Goal: Task Accomplishment & Management: Use online tool/utility

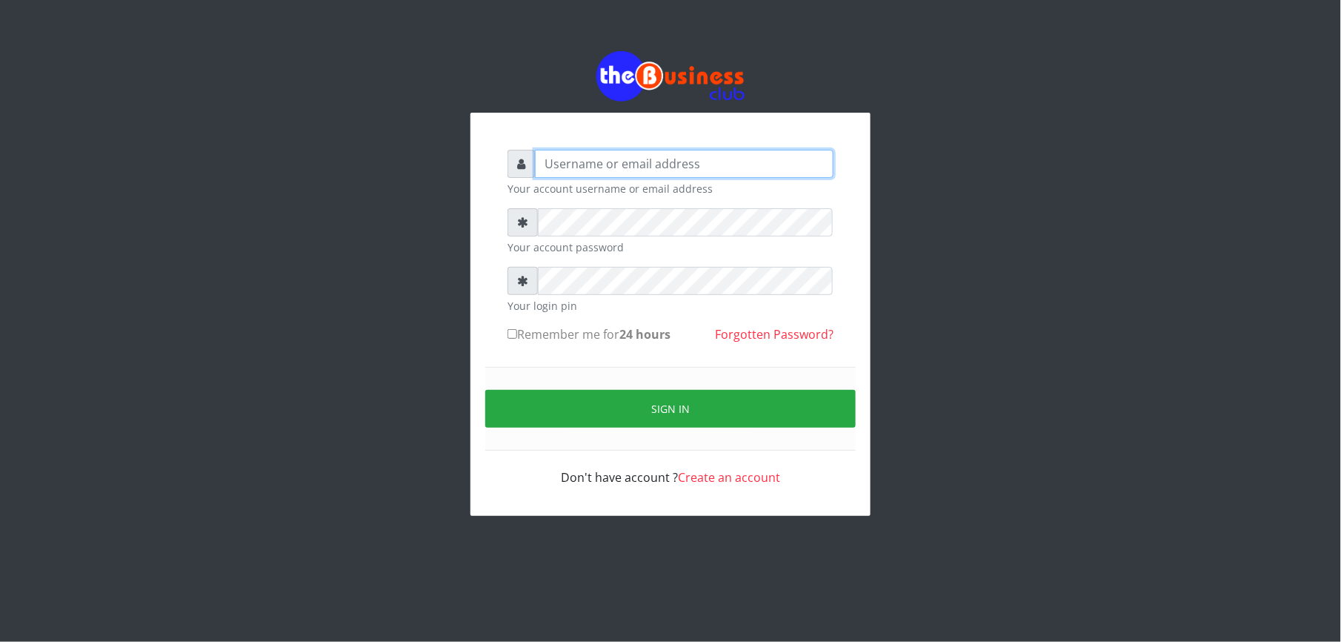
type input "Mlanga"
click at [425, 242] on div "Mlanga Your account username or email address Your account password Your login …" at bounding box center [670, 283] width 845 height 567
click at [326, 247] on div "Mlanga Your account username or email address Your account password Your login …" at bounding box center [670, 283] width 845 height 567
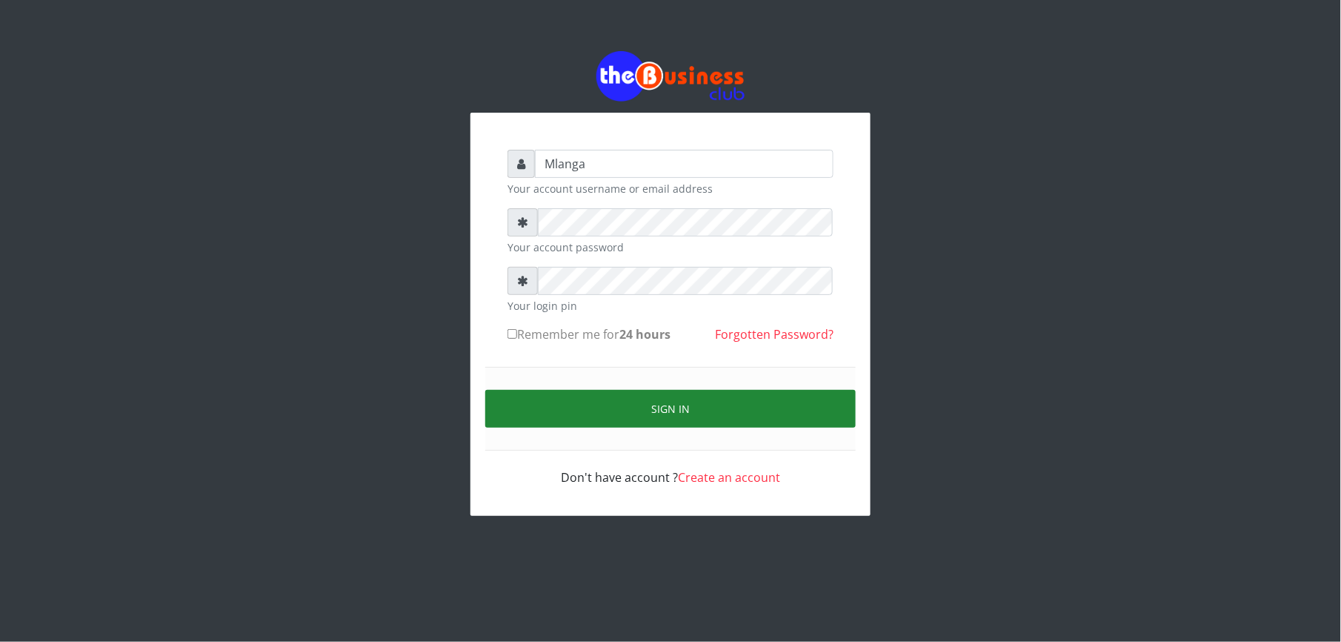
click at [702, 409] on button "Sign in" at bounding box center [670, 409] width 370 height 38
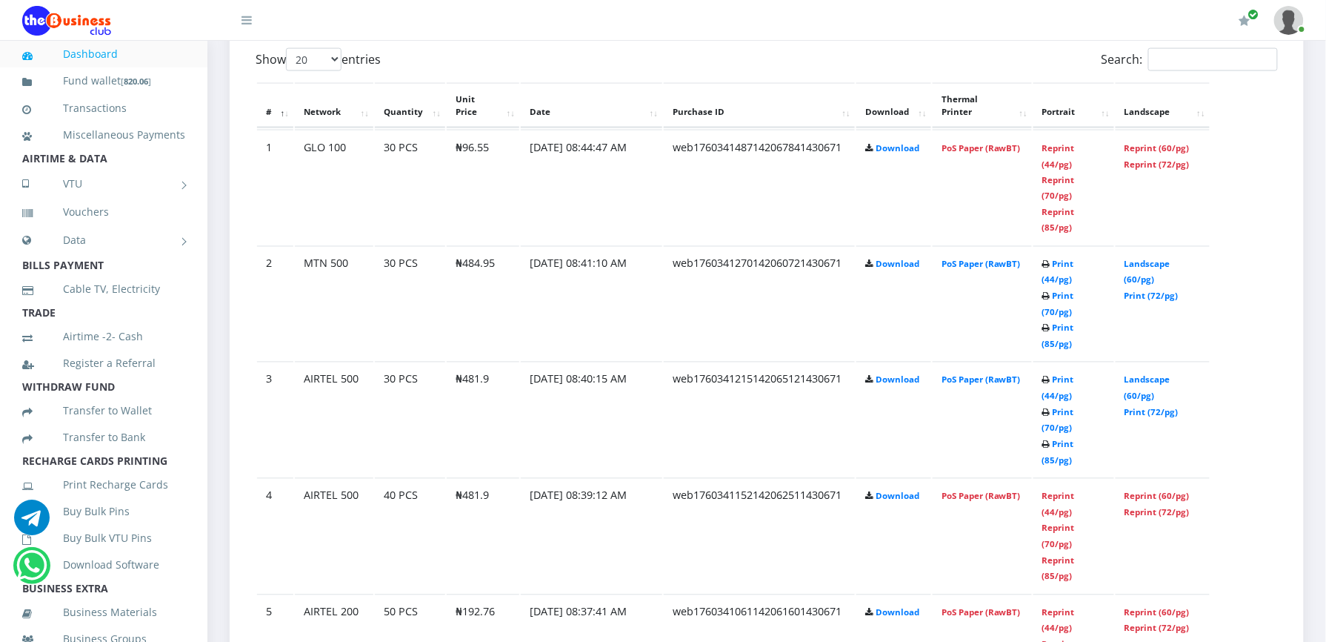
scroll to position [830, 0]
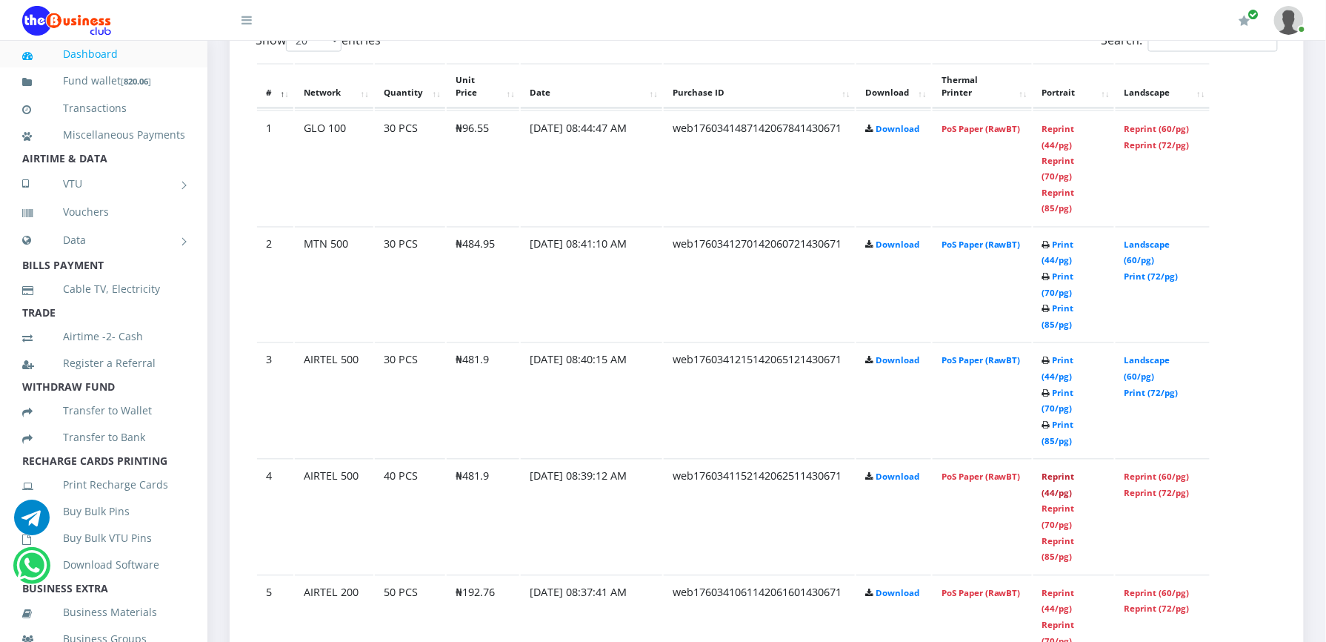
click at [1047, 471] on link "Reprint (44/pg)" at bounding box center [1058, 484] width 33 height 27
click at [1059, 355] on link "Print (44/pg)" at bounding box center [1058, 368] width 32 height 27
click at [1059, 242] on link "Print (44/pg)" at bounding box center [1058, 252] width 32 height 27
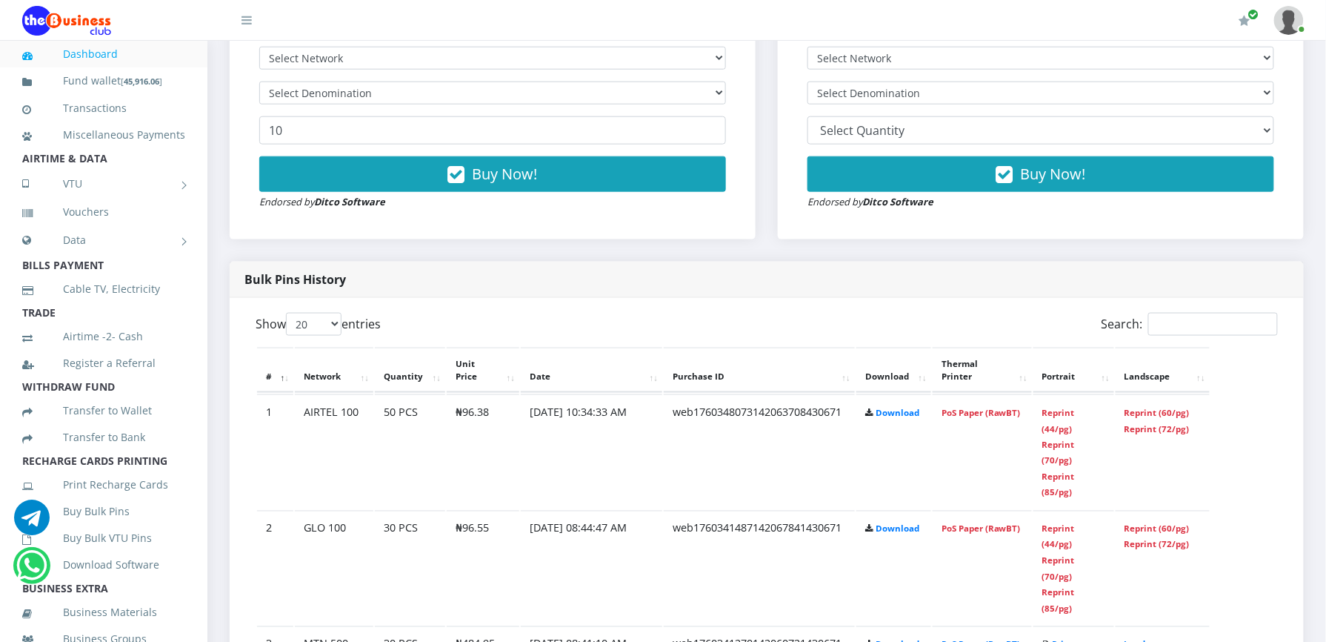
scroll to position [553, 0]
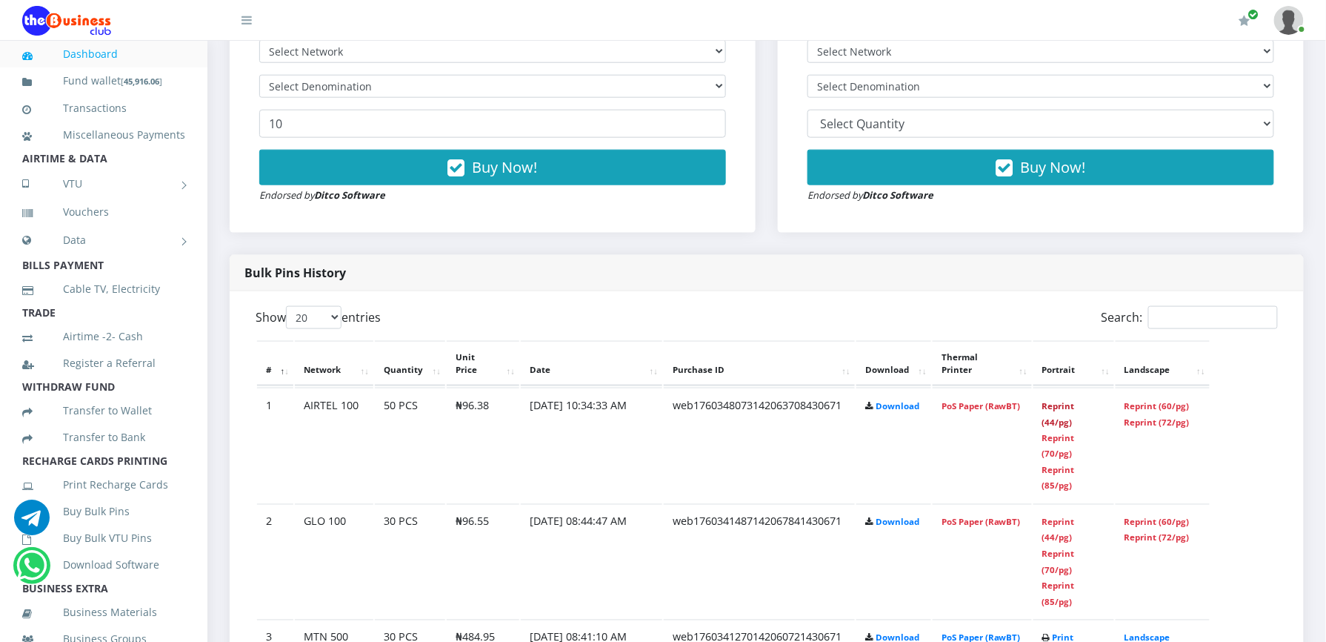
drag, startPoint x: 1048, startPoint y: 404, endPoint x: 757, endPoint y: 188, distance: 362.1
click at [1048, 404] on link "Reprint (44/pg)" at bounding box center [1058, 413] width 33 height 27
drag, startPoint x: 1055, startPoint y: 404, endPoint x: 776, endPoint y: 193, distance: 349.1
click at [1055, 404] on link "Reprint (44/pg)" at bounding box center [1058, 413] width 33 height 27
click at [1052, 404] on link "Reprint (44/pg)" at bounding box center [1058, 413] width 33 height 27
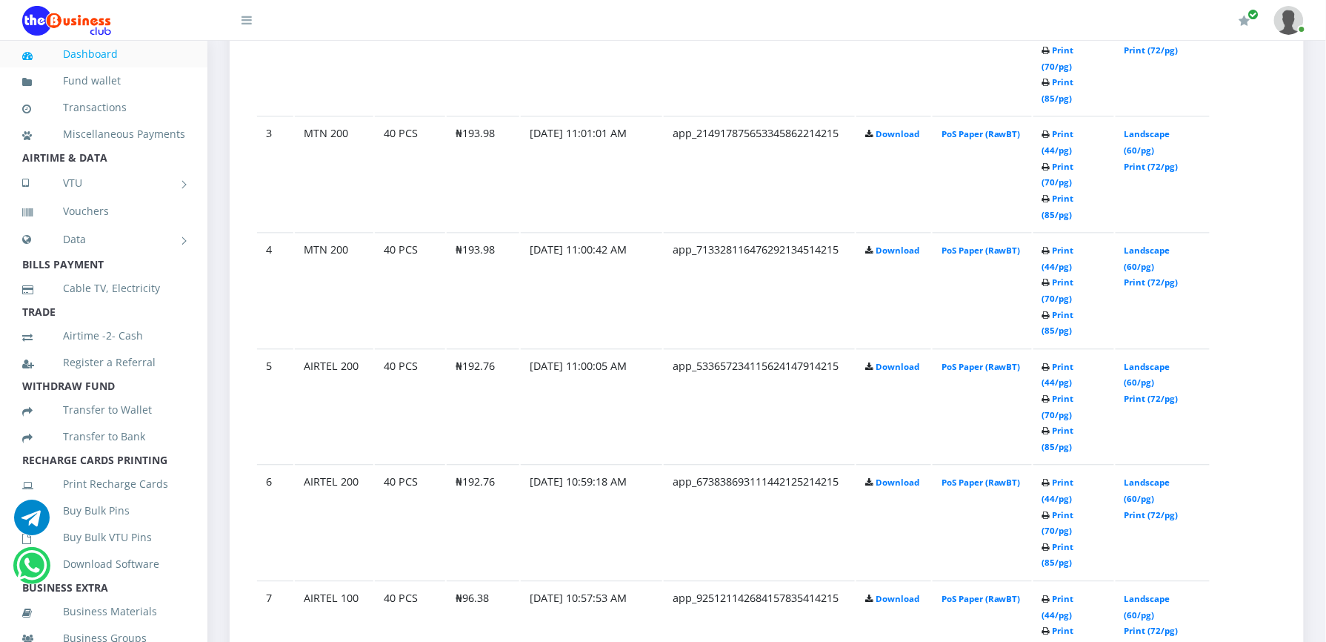
scroll to position [1070, 0]
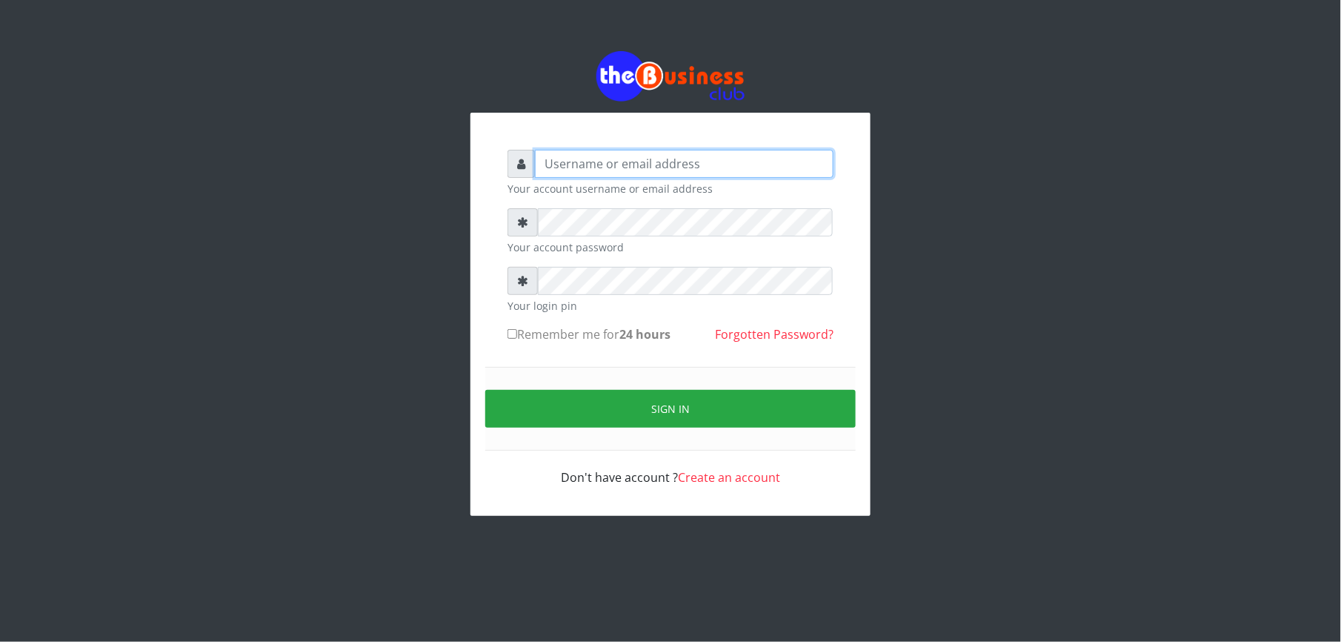
type input "Mlanga"
click at [237, 282] on div "Mlanga Your account username or email address Your account password Your login …" at bounding box center [670, 283] width 1341 height 567
click at [365, 301] on div "Mlanga Your account username or email address Your account password Your login …" at bounding box center [670, 283] width 845 height 567
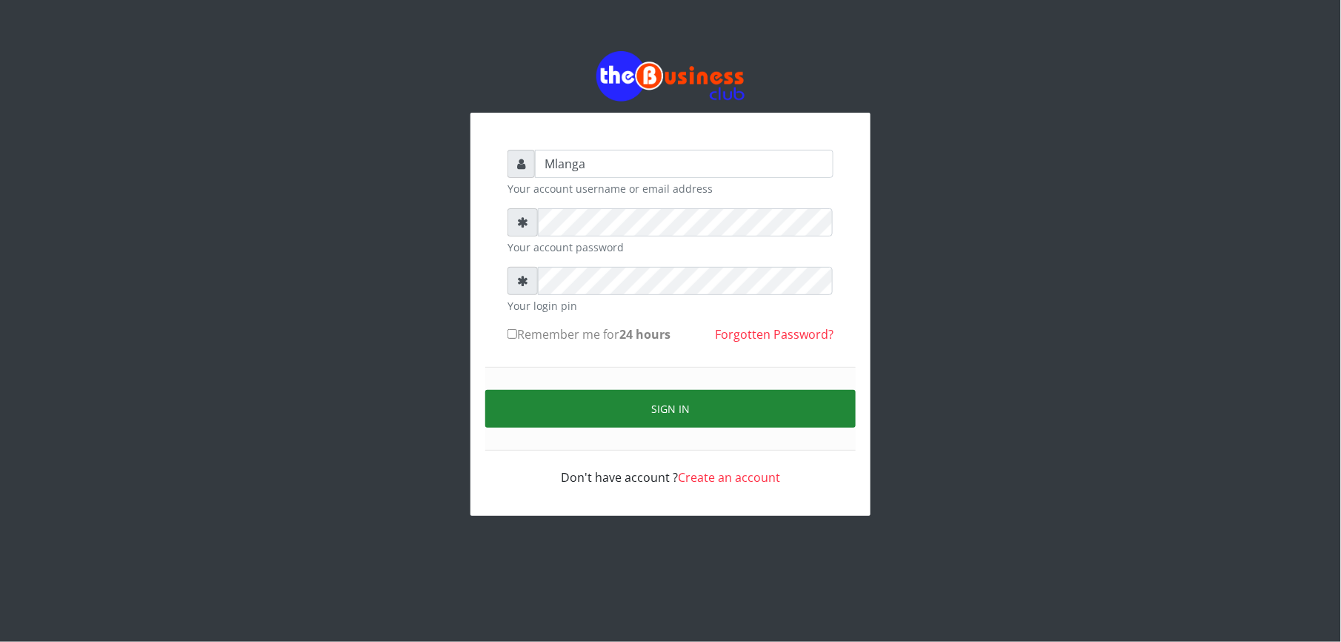
click at [775, 402] on button "Sign in" at bounding box center [670, 409] width 370 height 38
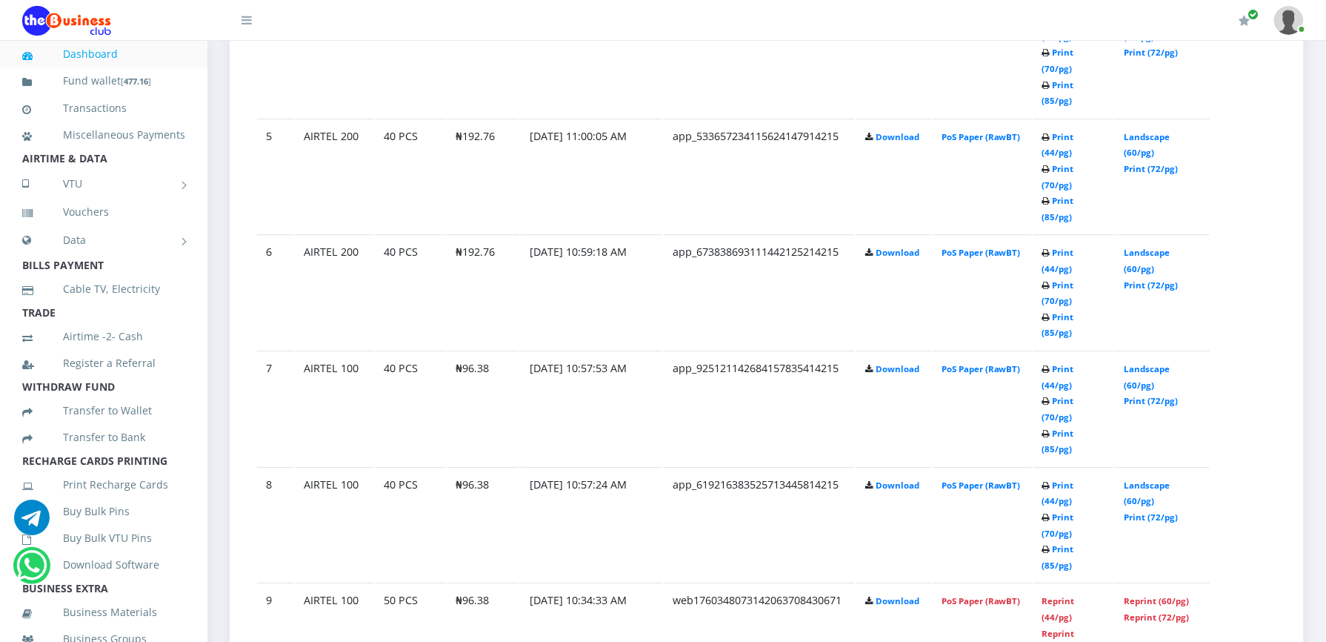
scroll to position [1304, 0]
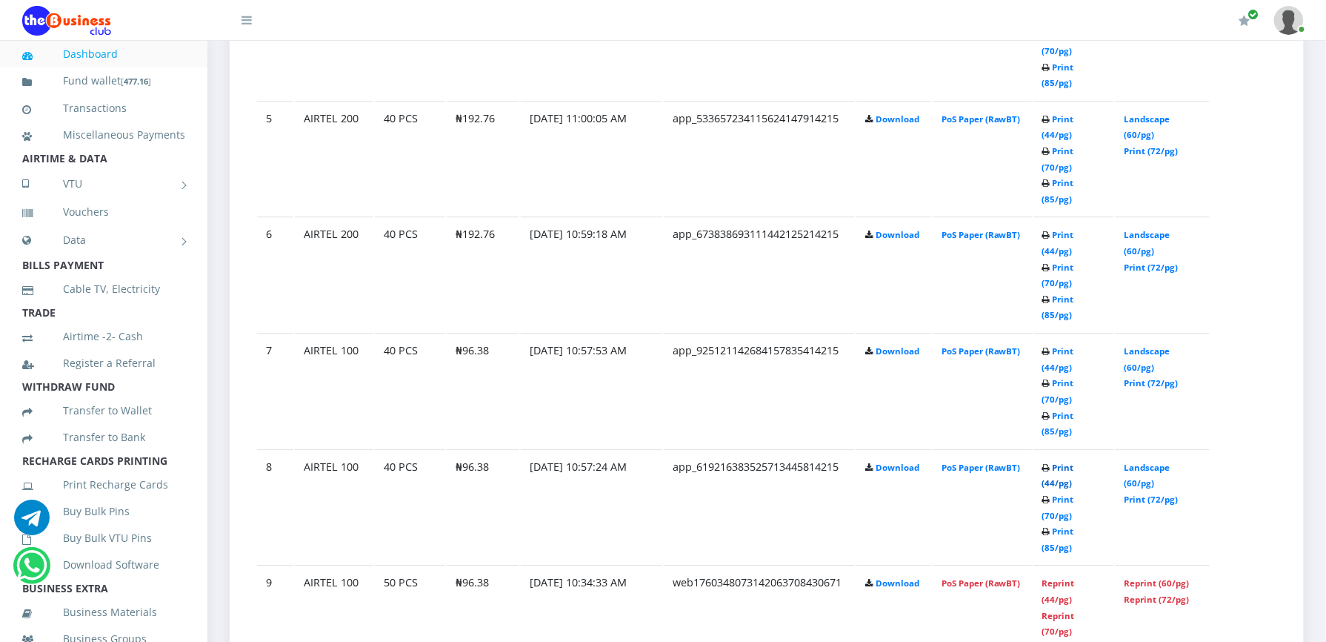
click at [1052, 462] on link "Print (44/pg)" at bounding box center [1058, 475] width 32 height 27
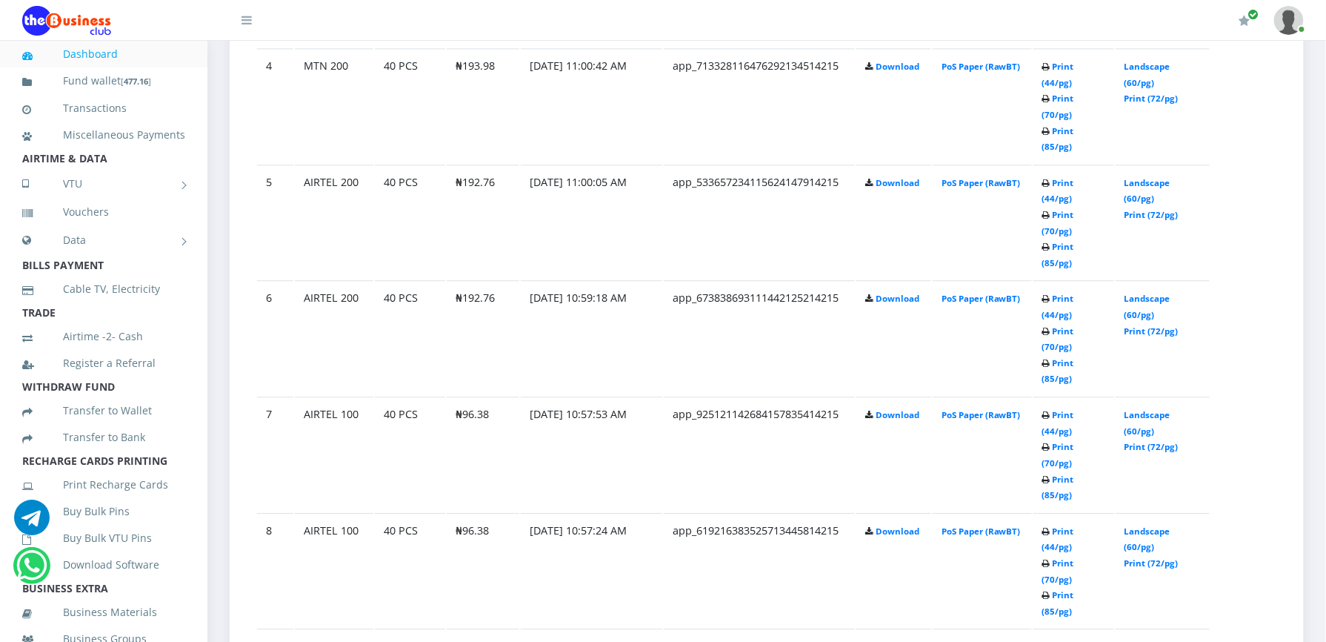
scroll to position [1304, 0]
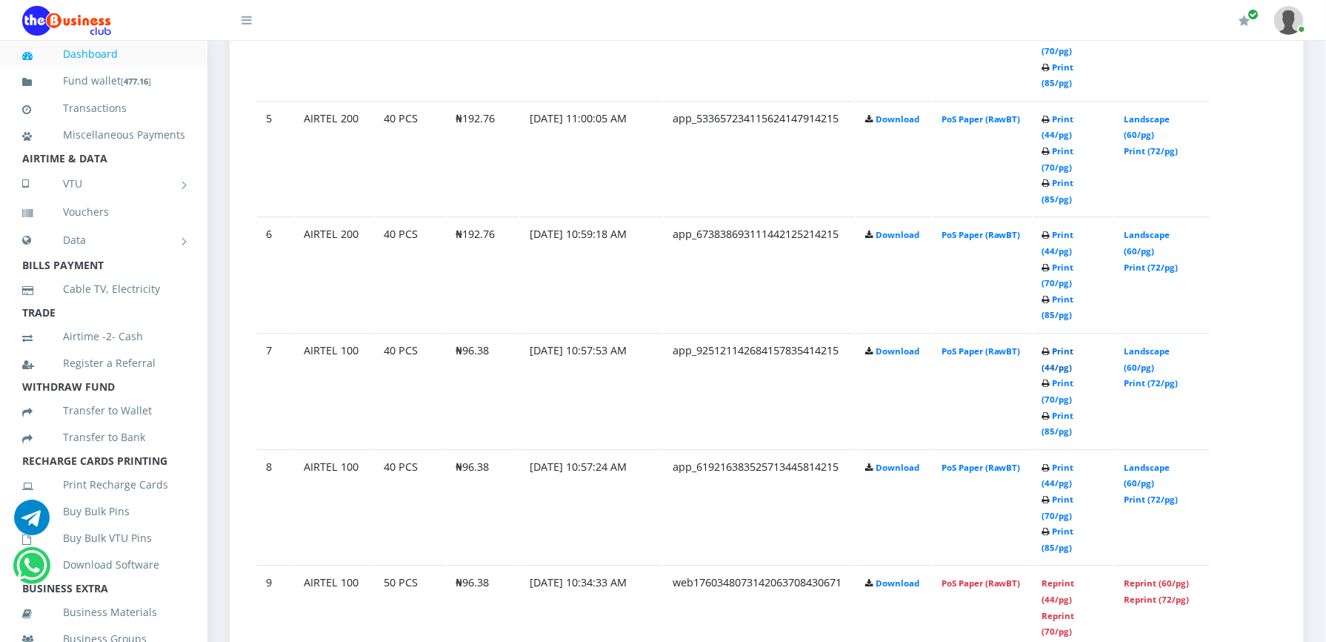
click at [1071, 345] on link "Print (44/pg)" at bounding box center [1058, 358] width 32 height 27
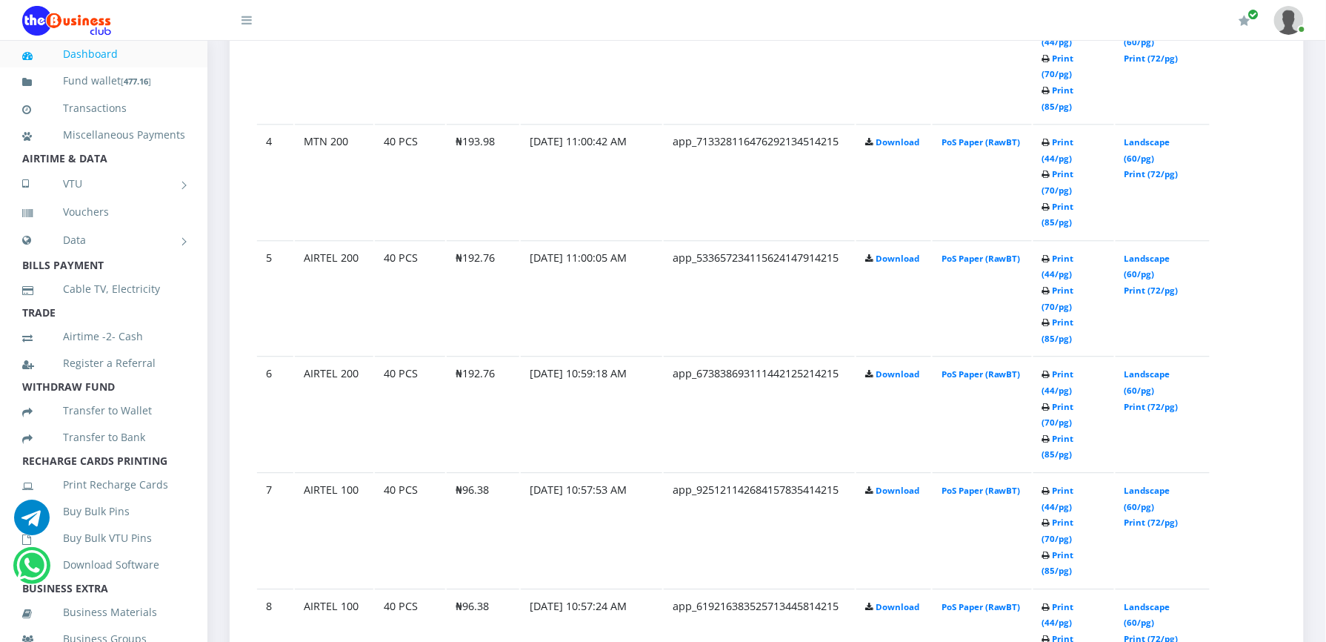
scroll to position [1162, 0]
click at [1065, 371] on link "Print (44/pg)" at bounding box center [1058, 384] width 32 height 27
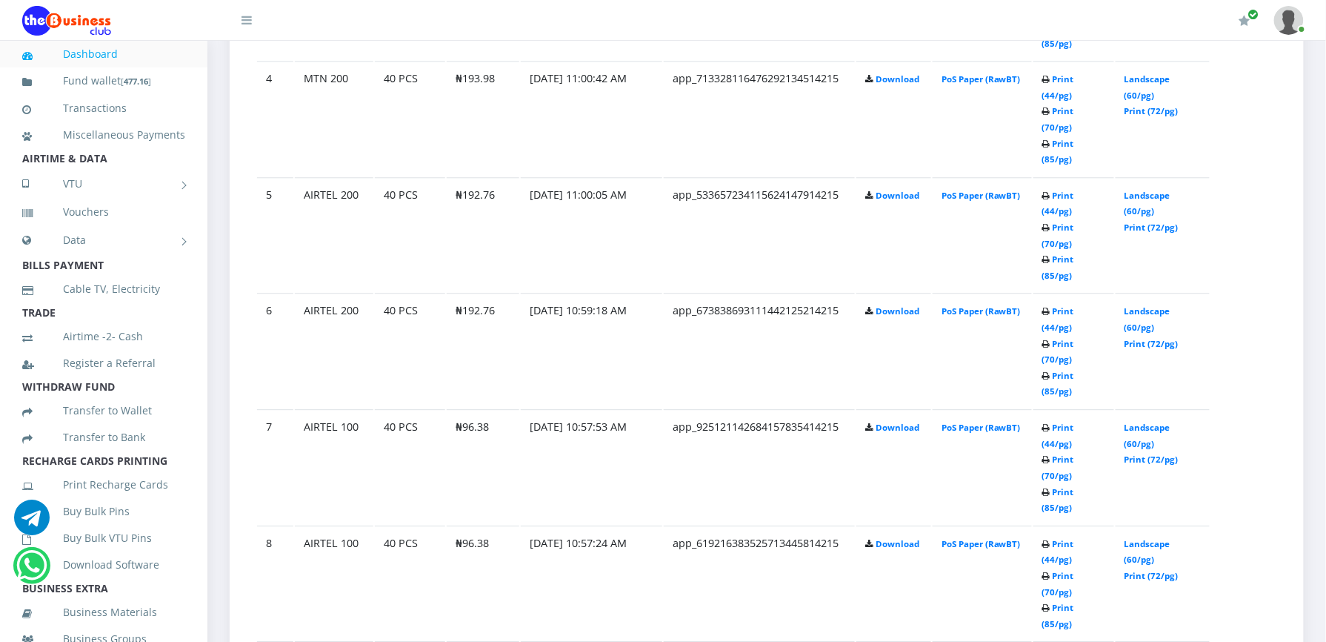
scroll to position [1162, 0]
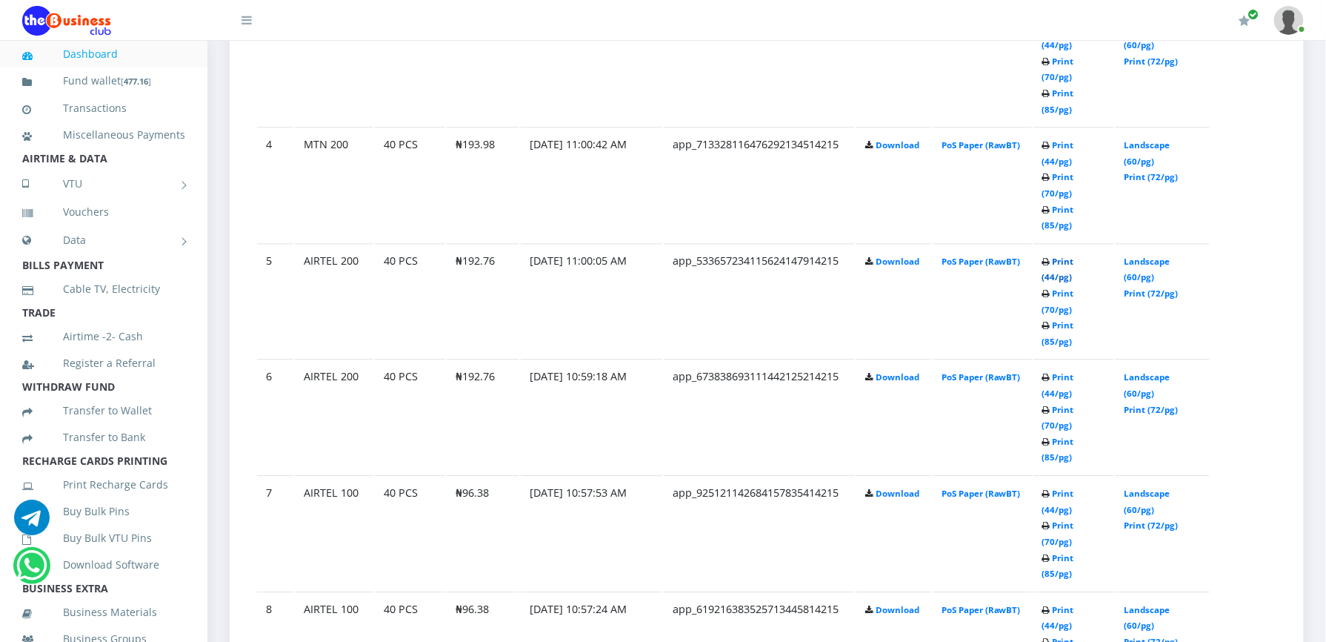
click at [1055, 256] on link "Print (44/pg)" at bounding box center [1058, 269] width 32 height 27
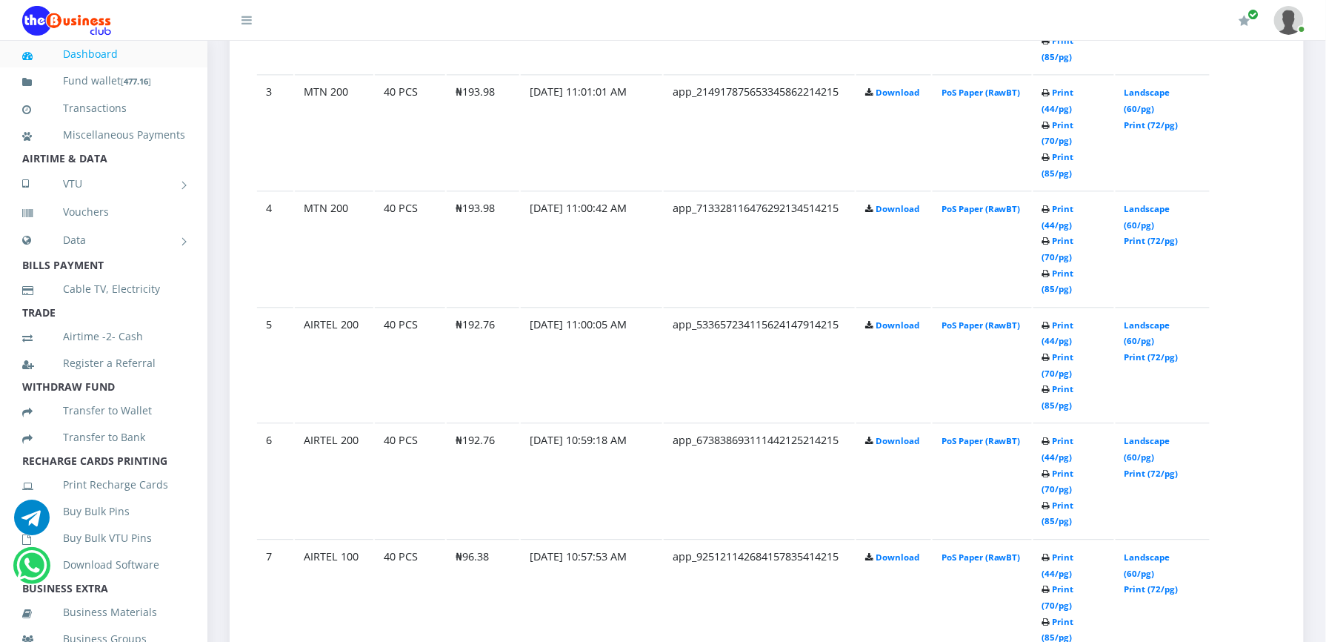
scroll to position [1162, 0]
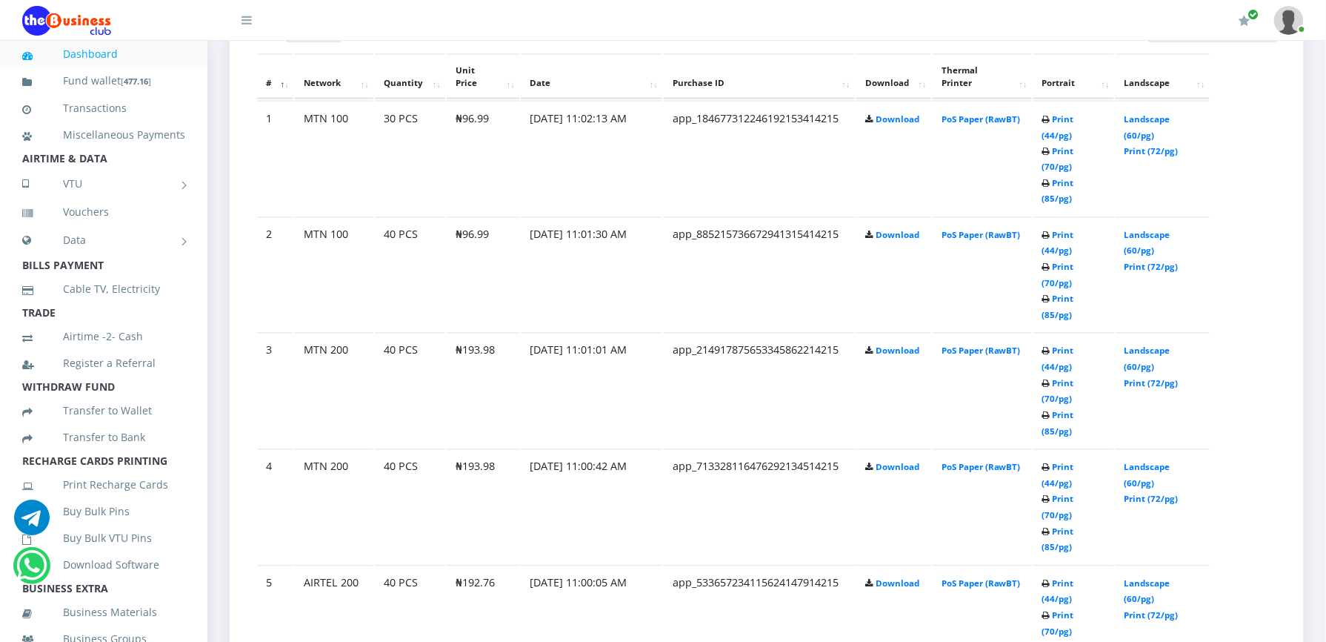
scroll to position [869, 0]
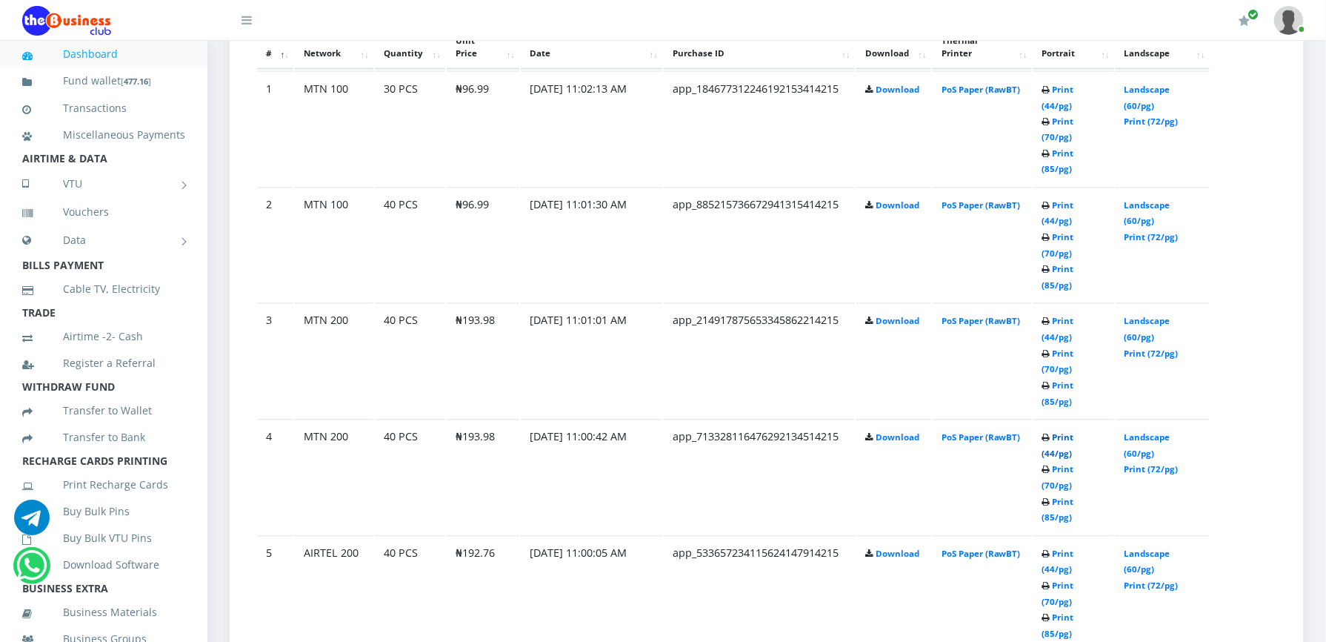
click at [1061, 432] on link "Print (44/pg)" at bounding box center [1058, 445] width 32 height 27
click at [1052, 316] on link "Print (44/pg)" at bounding box center [1058, 329] width 32 height 27
click at [1058, 200] on link "Print (44/pg)" at bounding box center [1058, 213] width 32 height 27
click at [1052, 84] on link "Print (44/pg)" at bounding box center [1058, 97] width 32 height 27
